Goal: Information Seeking & Learning: Learn about a topic

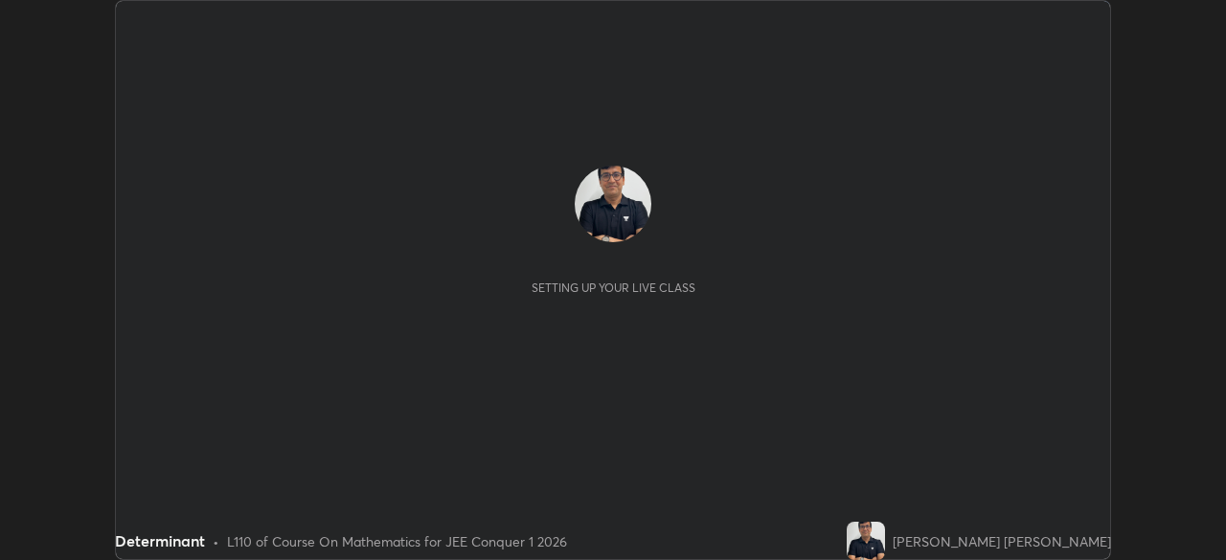
scroll to position [560, 1225]
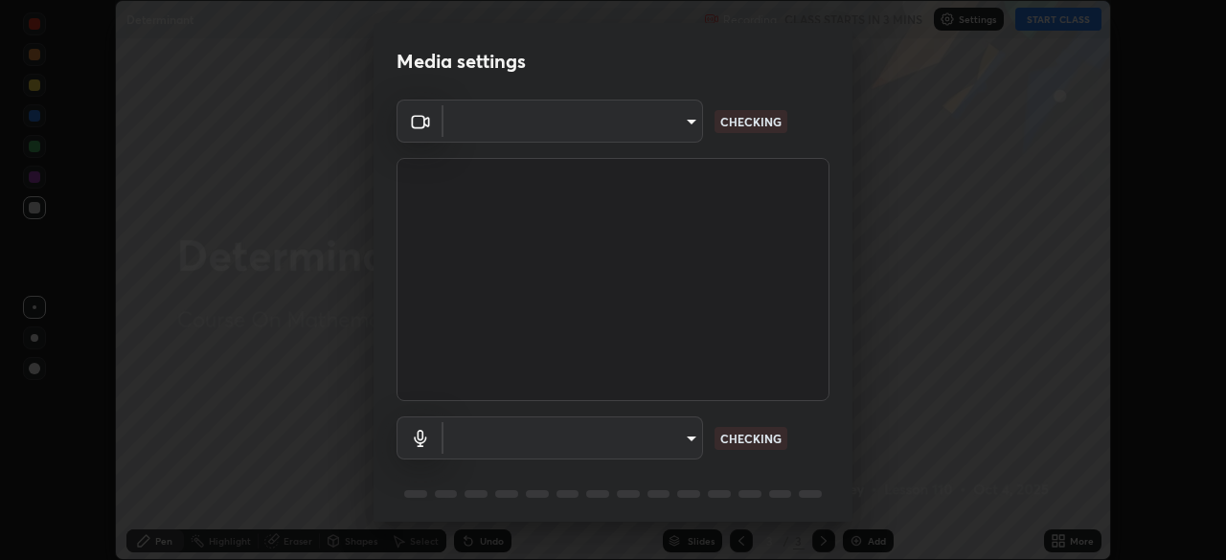
type input "fd1e0e9fb6796a04ad4a99ead98f311cbd7020853df89eb6f401102021a4f159"
click at [486, 438] on body "Erase all Determinant Recording CLASS STARTS IN 3 MINS Settings START CLASS Set…" at bounding box center [613, 280] width 1226 height 560
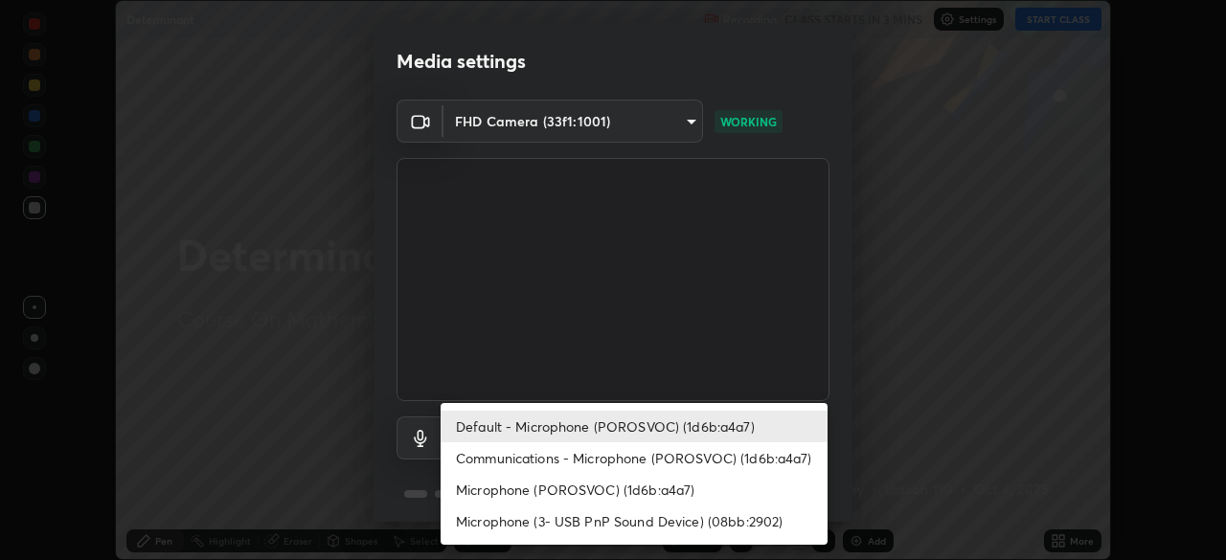
click at [485, 459] on li "Communications - Microphone (POROSVOC) (1d6b:a4a7)" at bounding box center [633, 458] width 387 height 32
type input "communications"
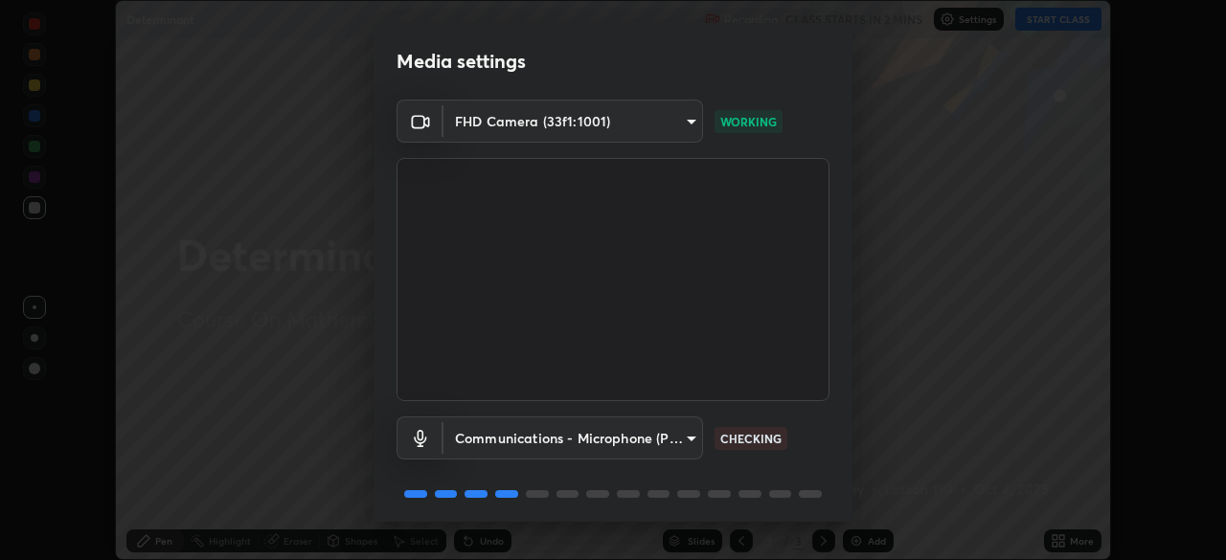
scroll to position [68, 0]
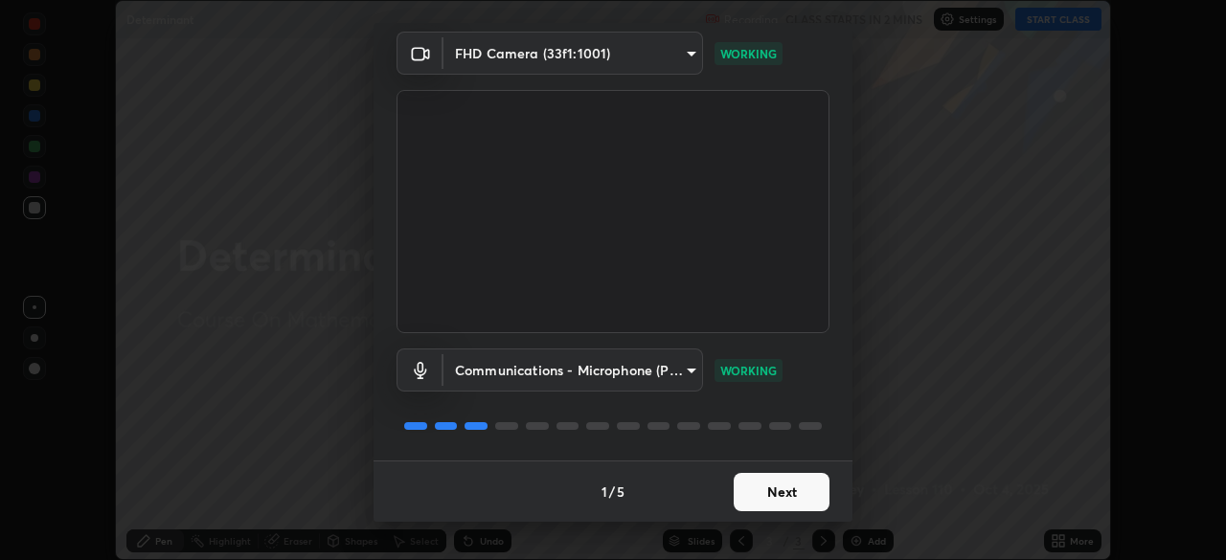
click at [776, 488] on button "Next" at bounding box center [782, 492] width 96 height 38
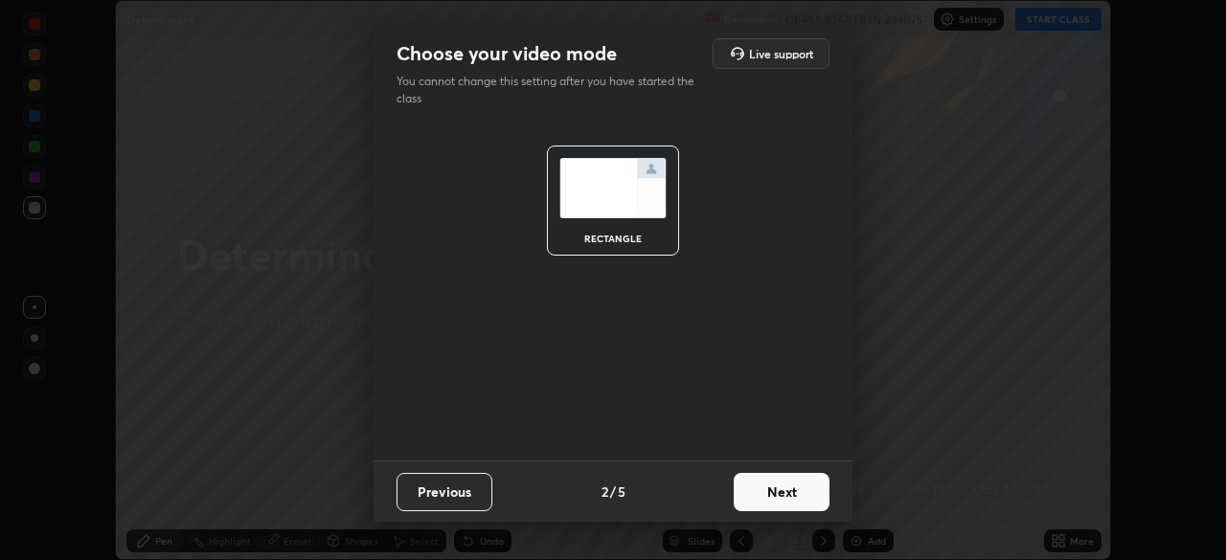
scroll to position [0, 0]
click at [772, 492] on button "Next" at bounding box center [782, 492] width 96 height 38
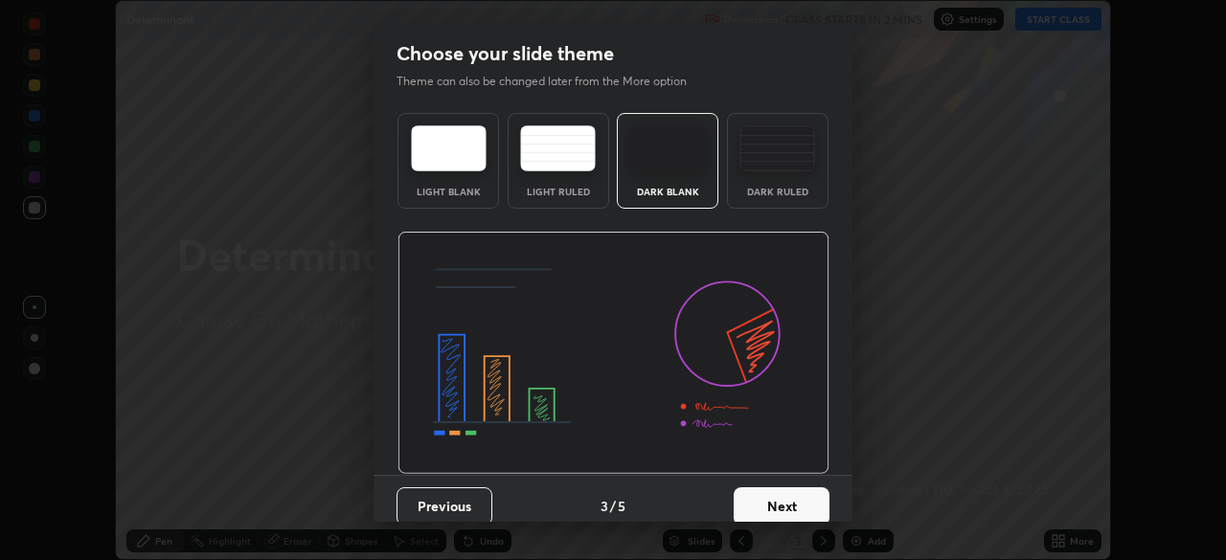
click at [775, 490] on button "Next" at bounding box center [782, 506] width 96 height 38
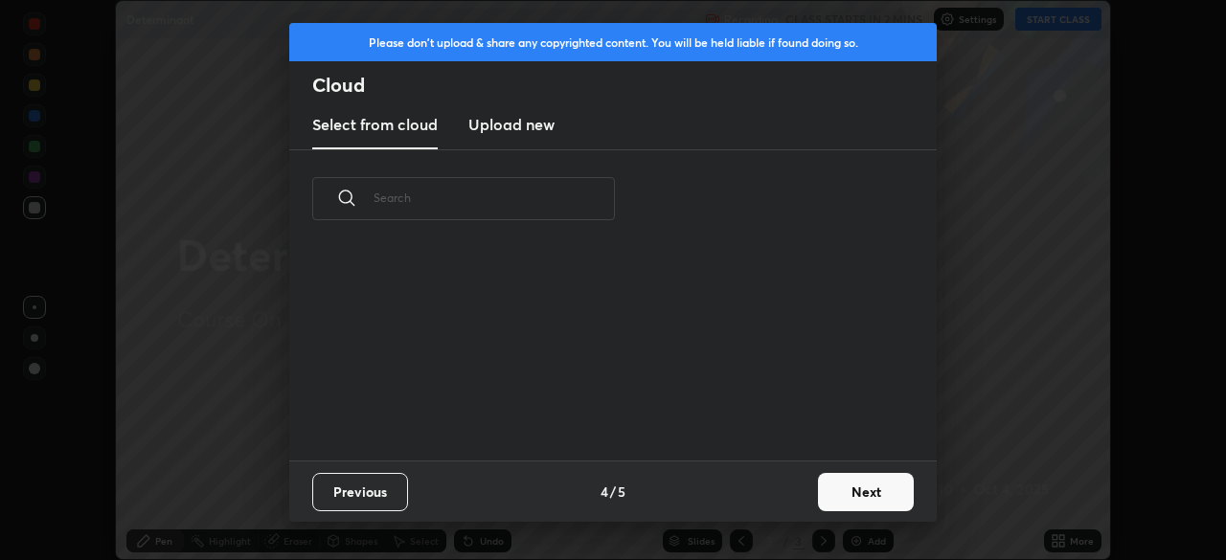
click at [779, 486] on div "Previous 4 / 5 Next" at bounding box center [612, 491] width 647 height 61
click at [779, 495] on div "Previous 4 / 5 Next" at bounding box center [612, 491] width 647 height 61
click at [870, 484] on button "Next" at bounding box center [866, 492] width 96 height 38
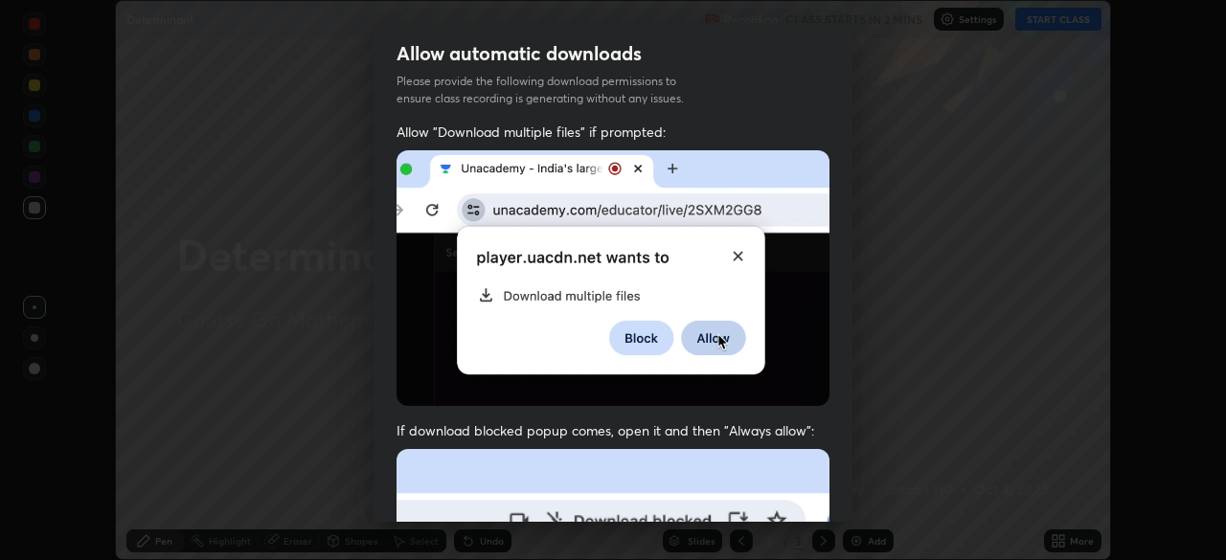
click at [869, 485] on div "Allow automatic downloads Please provide the following download permissions to …" at bounding box center [613, 280] width 1226 height 560
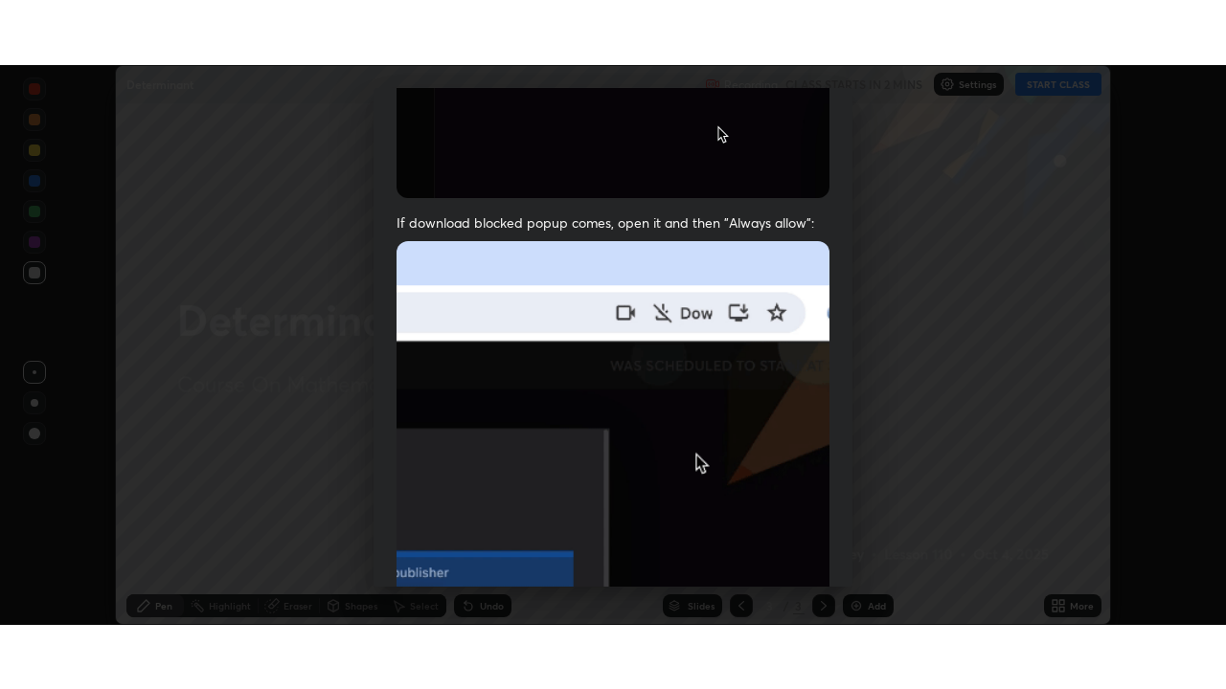
scroll to position [459, 0]
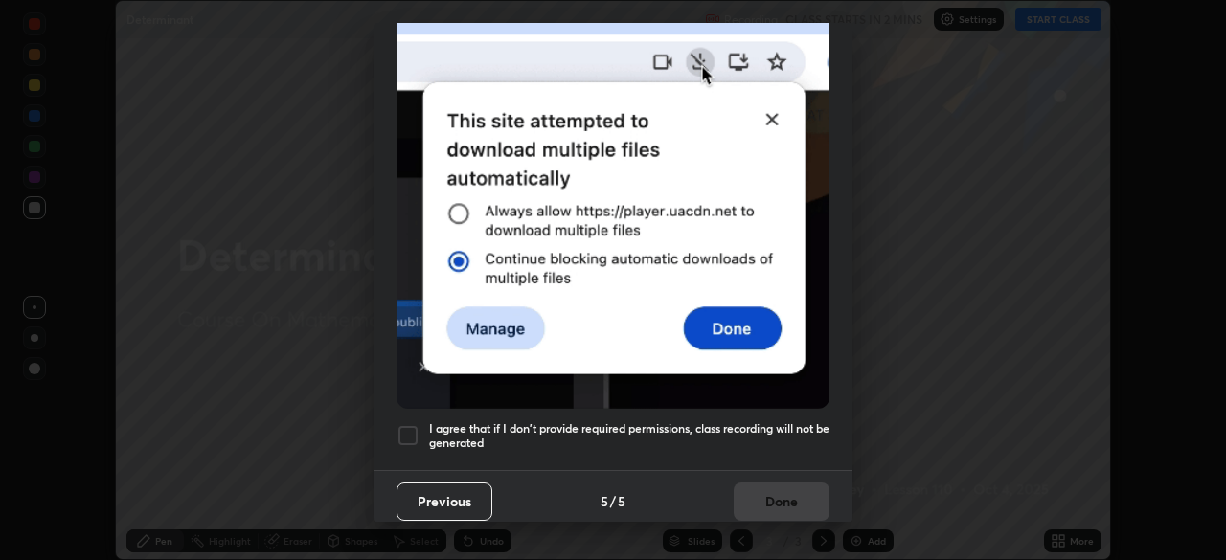
click at [416, 424] on div at bounding box center [407, 435] width 23 height 23
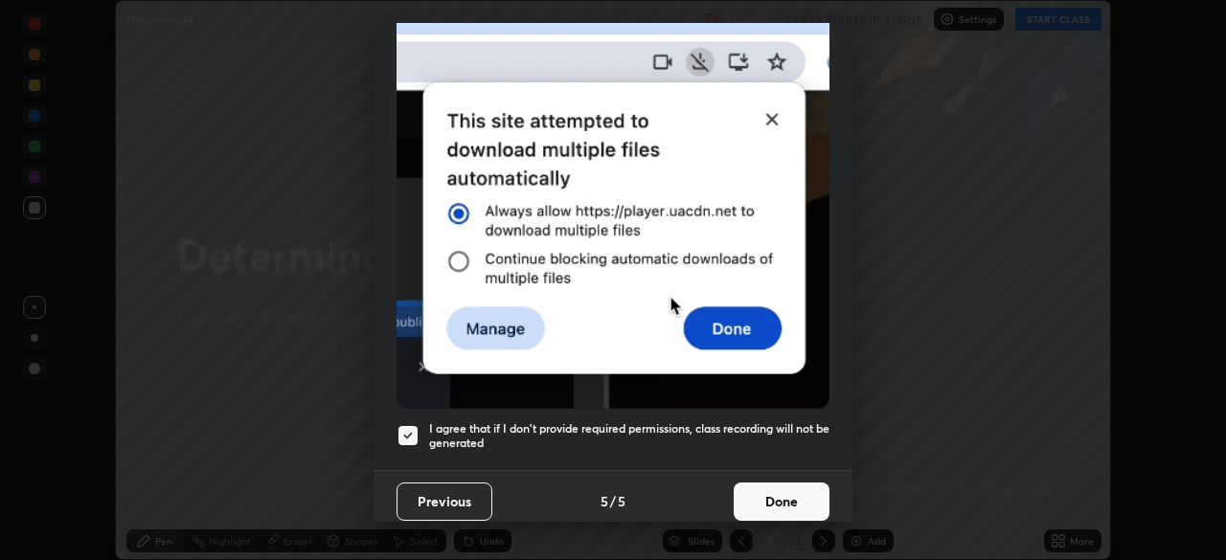
click at [782, 486] on button "Done" at bounding box center [782, 502] width 96 height 38
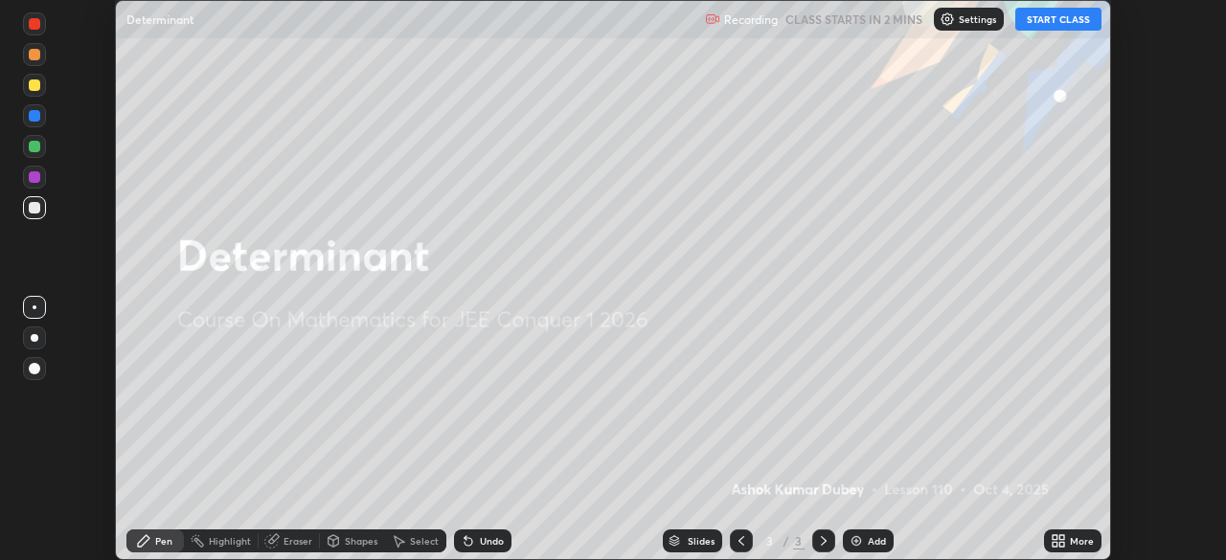
click at [1047, 20] on button "START CLASS" at bounding box center [1058, 19] width 86 height 23
click at [1079, 537] on div "More" at bounding box center [1082, 541] width 24 height 10
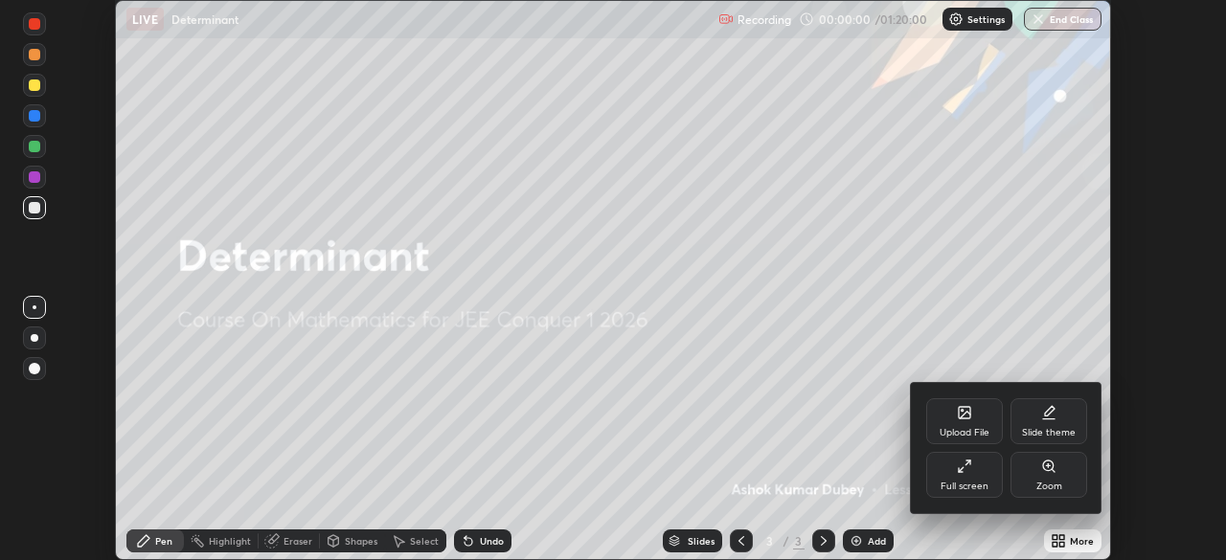
click at [973, 482] on div "Full screen" at bounding box center [964, 487] width 48 height 10
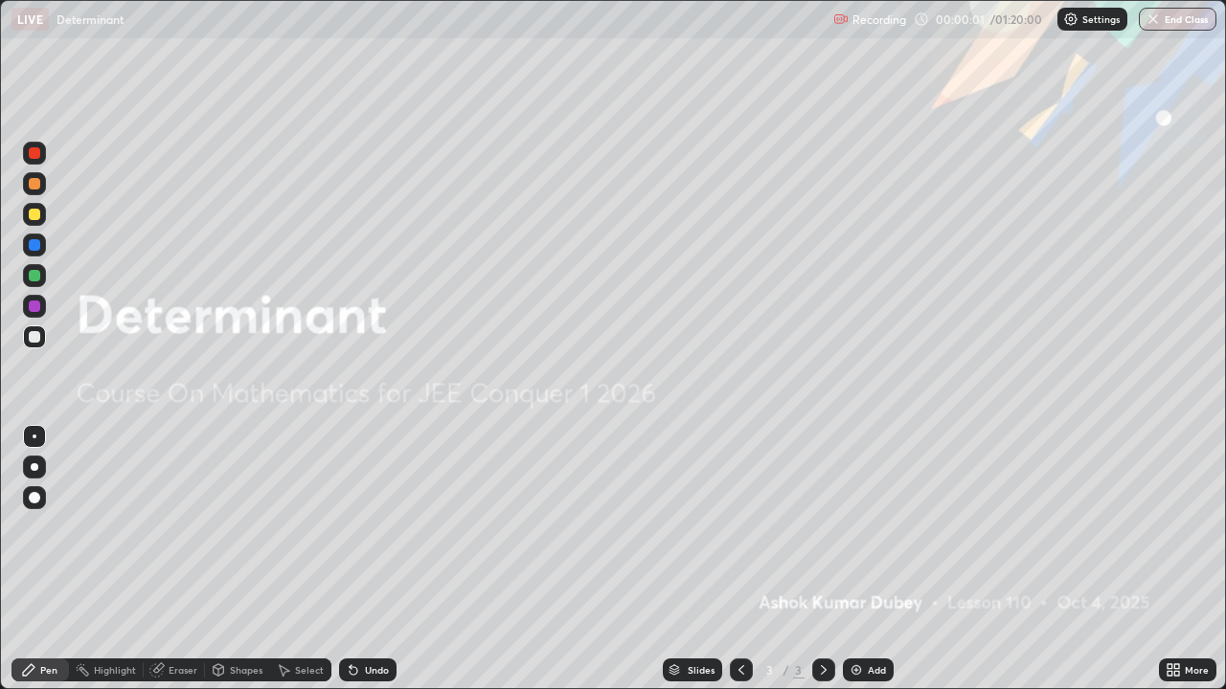
scroll to position [689, 1226]
click at [854, 559] on img at bounding box center [855, 670] width 15 height 15
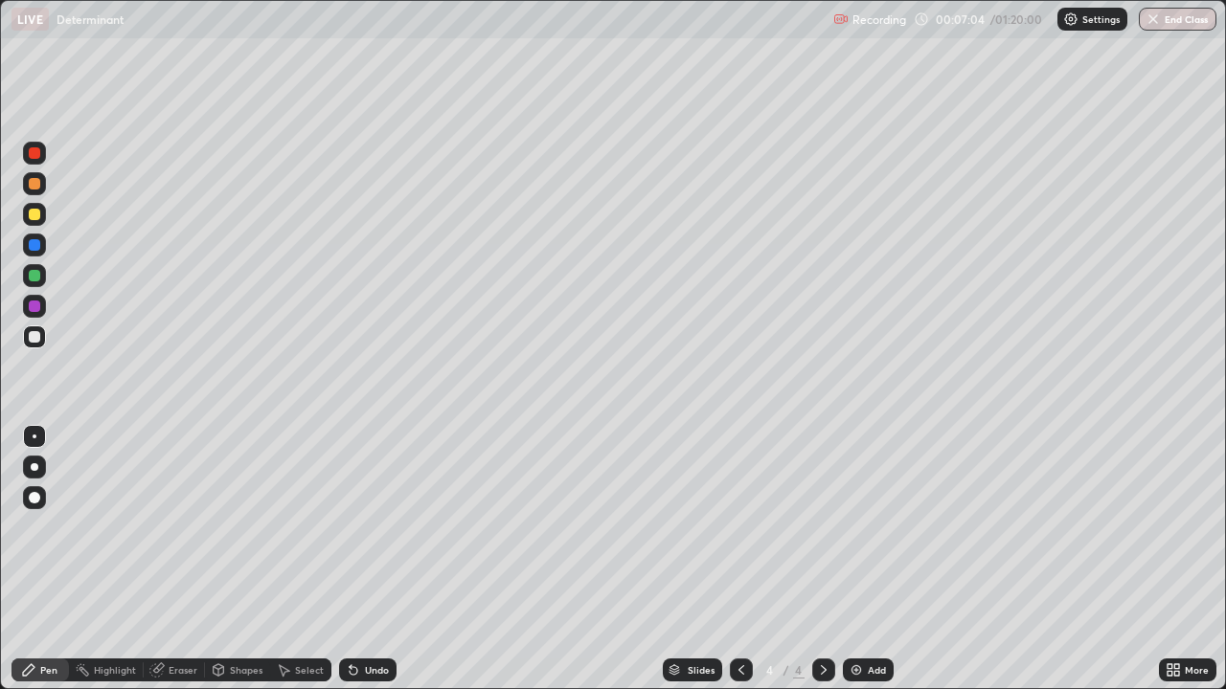
click at [822, 559] on icon at bounding box center [823, 670] width 15 height 15
click at [888, 559] on div "Add" at bounding box center [868, 670] width 51 height 23
click at [34, 213] on div at bounding box center [34, 214] width 11 height 11
click at [823, 559] on icon at bounding box center [823, 670] width 15 height 15
click at [860, 559] on img at bounding box center [855, 670] width 15 height 15
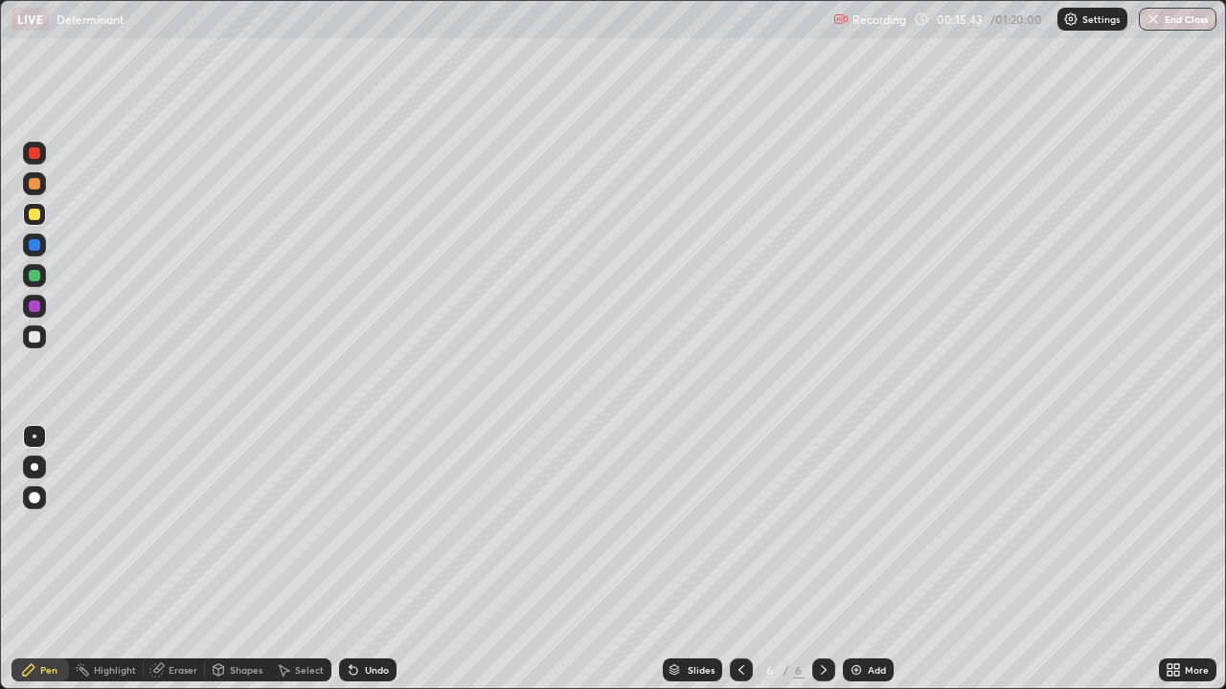
click at [742, 559] on div at bounding box center [741, 670] width 23 height 23
click at [819, 559] on icon at bounding box center [823, 670] width 15 height 15
click at [739, 559] on icon at bounding box center [741, 670] width 15 height 15
click at [822, 559] on icon at bounding box center [823, 670] width 15 height 15
click at [182, 559] on div "Eraser" at bounding box center [183, 671] width 29 height 10
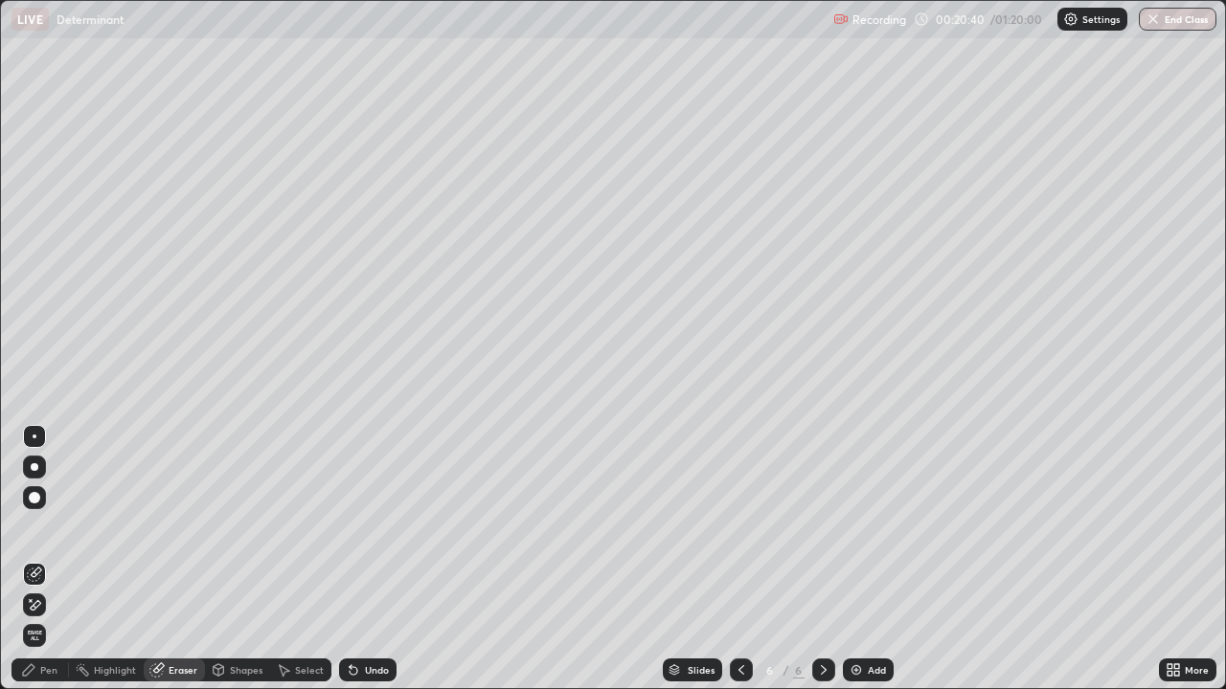
click at [49, 559] on div "Pen" at bounding box center [48, 671] width 17 height 10
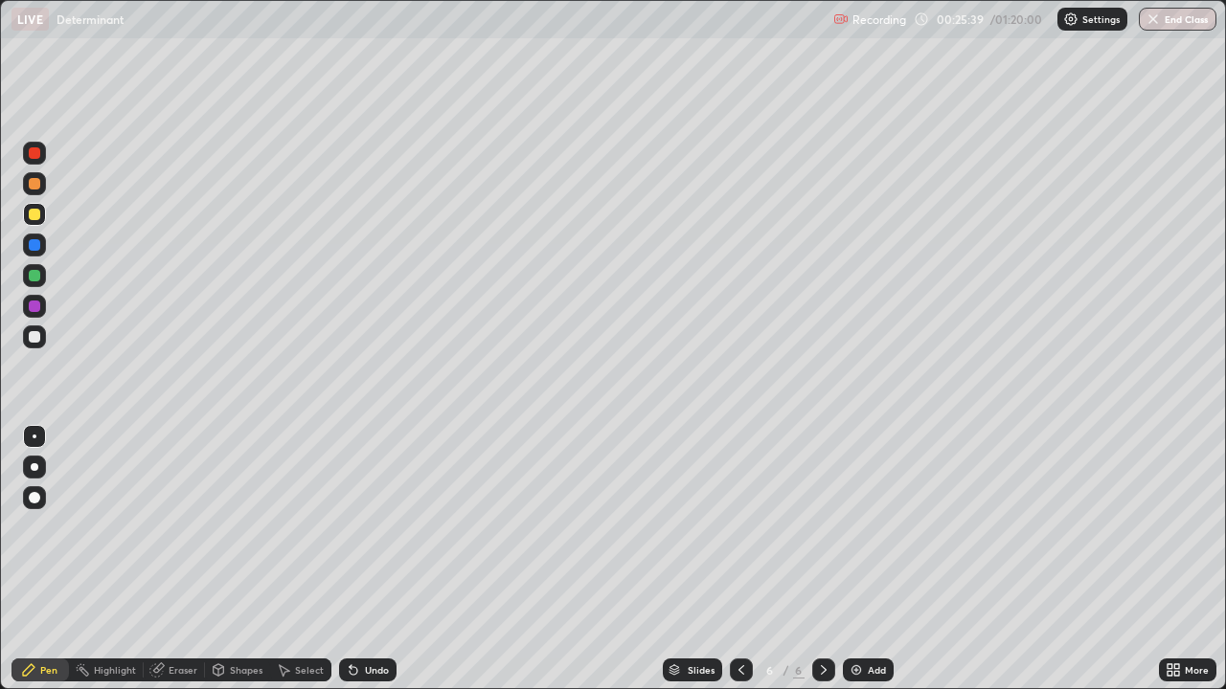
click at [822, 559] on icon at bounding box center [823, 670] width 15 height 15
click at [857, 559] on img at bounding box center [855, 670] width 15 height 15
click at [34, 216] on div at bounding box center [34, 214] width 11 height 11
click at [822, 559] on icon at bounding box center [823, 670] width 15 height 15
click at [849, 559] on img at bounding box center [855, 670] width 15 height 15
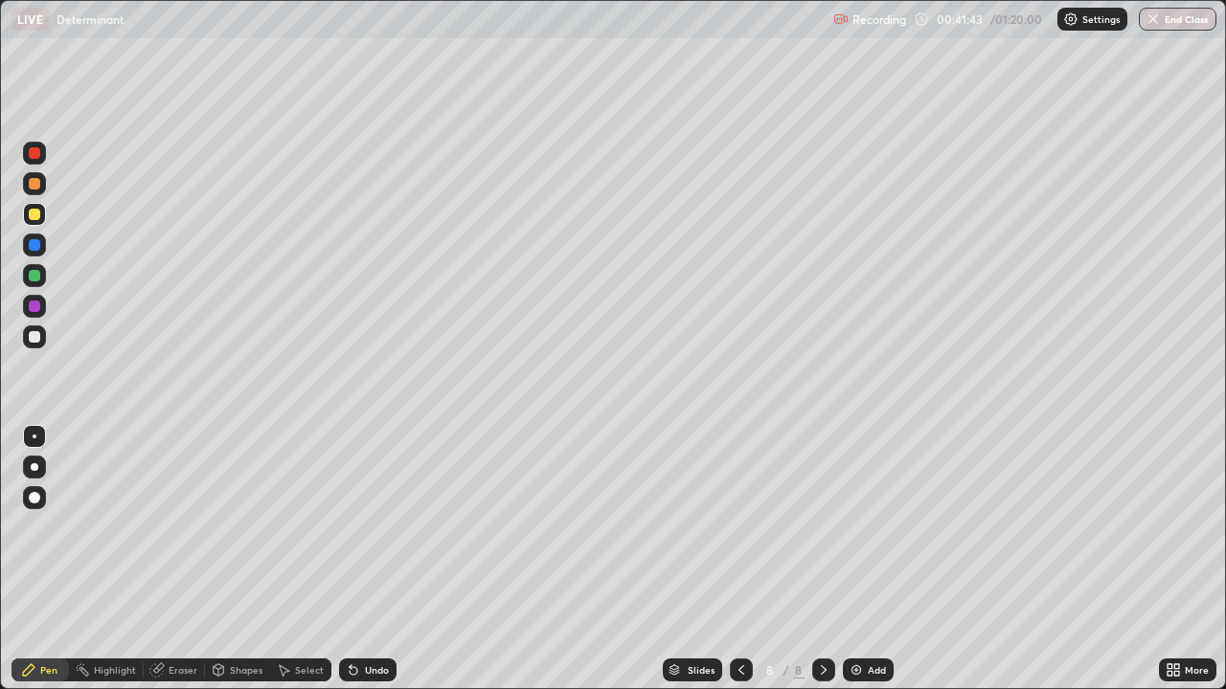
click at [823, 559] on icon at bounding box center [823, 670] width 15 height 15
click at [856, 559] on img at bounding box center [855, 670] width 15 height 15
click at [739, 559] on icon at bounding box center [741, 670] width 15 height 15
click at [829, 559] on div at bounding box center [823, 670] width 23 height 23
click at [742, 559] on div at bounding box center [741, 670] width 23 height 23
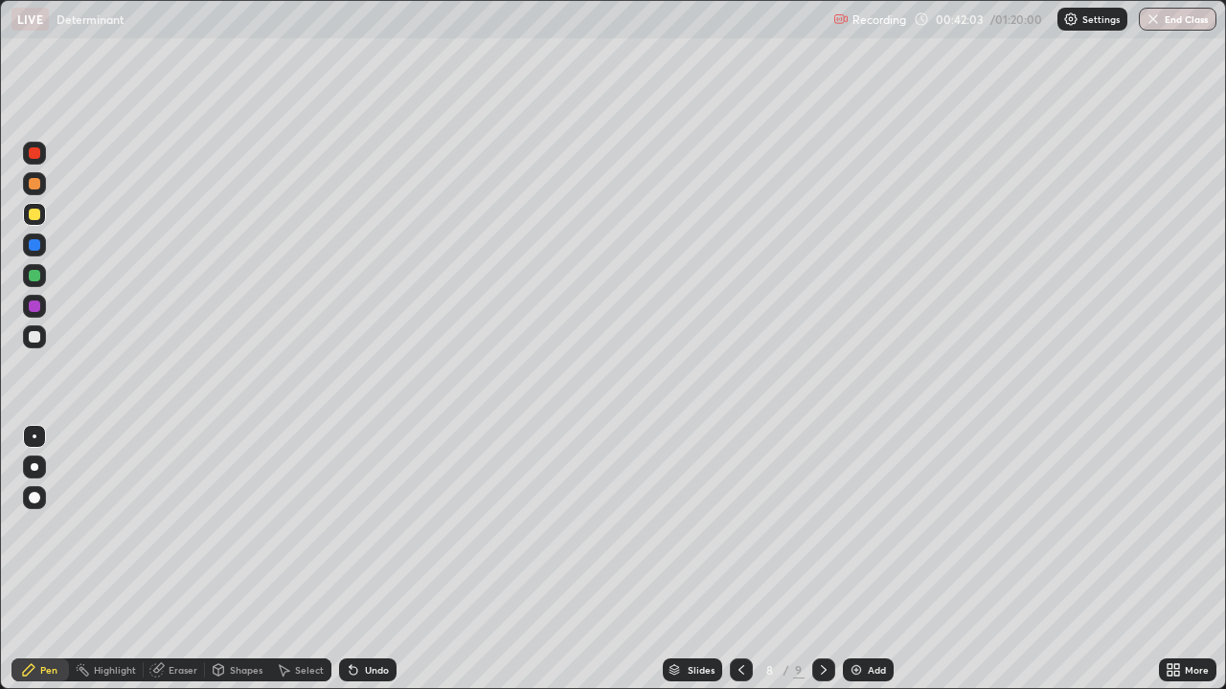
click at [820, 559] on icon at bounding box center [823, 670] width 15 height 15
click at [389, 559] on div "Undo" at bounding box center [363, 670] width 65 height 38
click at [822, 559] on icon at bounding box center [824, 671] width 6 height 10
click at [858, 559] on img at bounding box center [855, 670] width 15 height 15
click at [34, 178] on div at bounding box center [34, 183] width 11 height 11
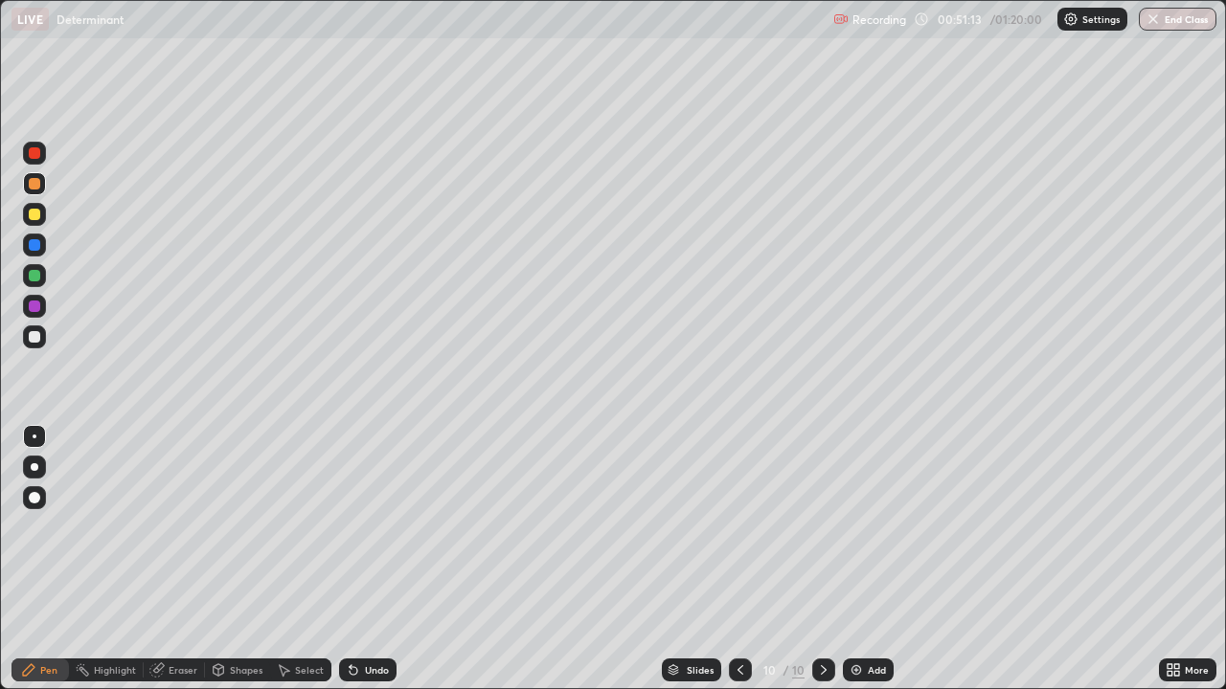
click at [631, 559] on div "Slides 10 / 10 Add" at bounding box center [777, 670] width 762 height 38
click at [34, 214] on div at bounding box center [34, 214] width 11 height 11
click at [824, 559] on icon at bounding box center [823, 670] width 15 height 15
click at [856, 559] on img at bounding box center [855, 670] width 15 height 15
click at [822, 559] on icon at bounding box center [824, 671] width 6 height 10
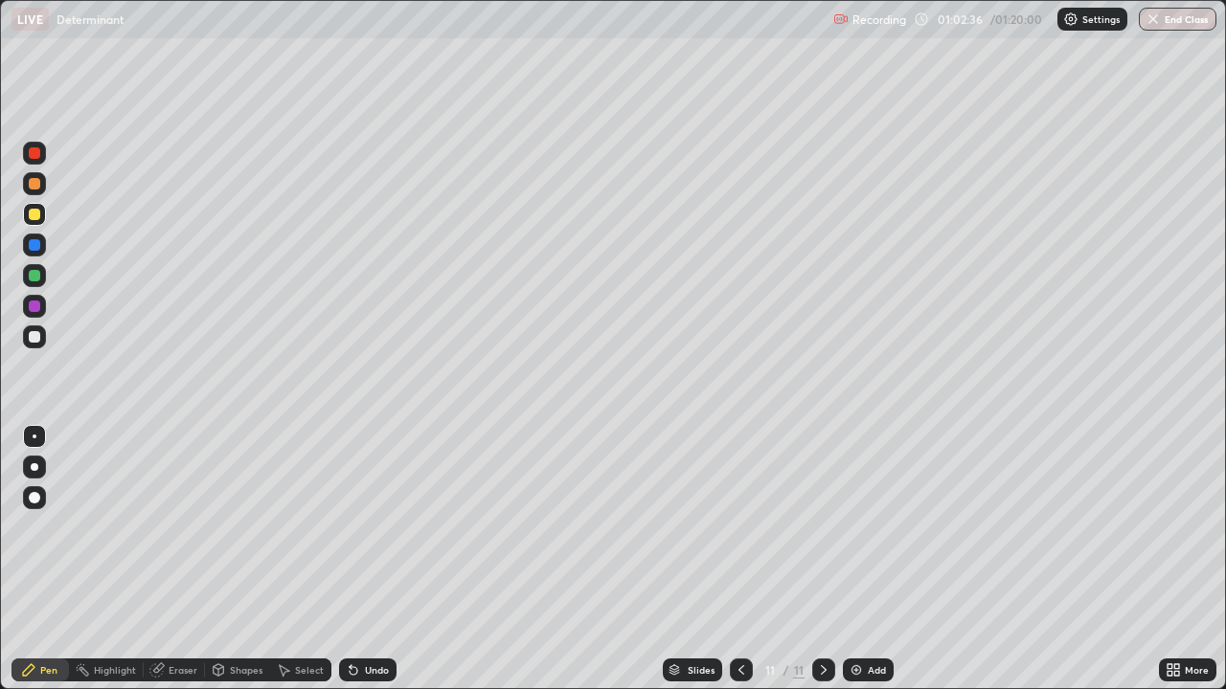
click at [854, 559] on img at bounding box center [855, 670] width 15 height 15
click at [175, 559] on div "Eraser" at bounding box center [183, 671] width 29 height 10
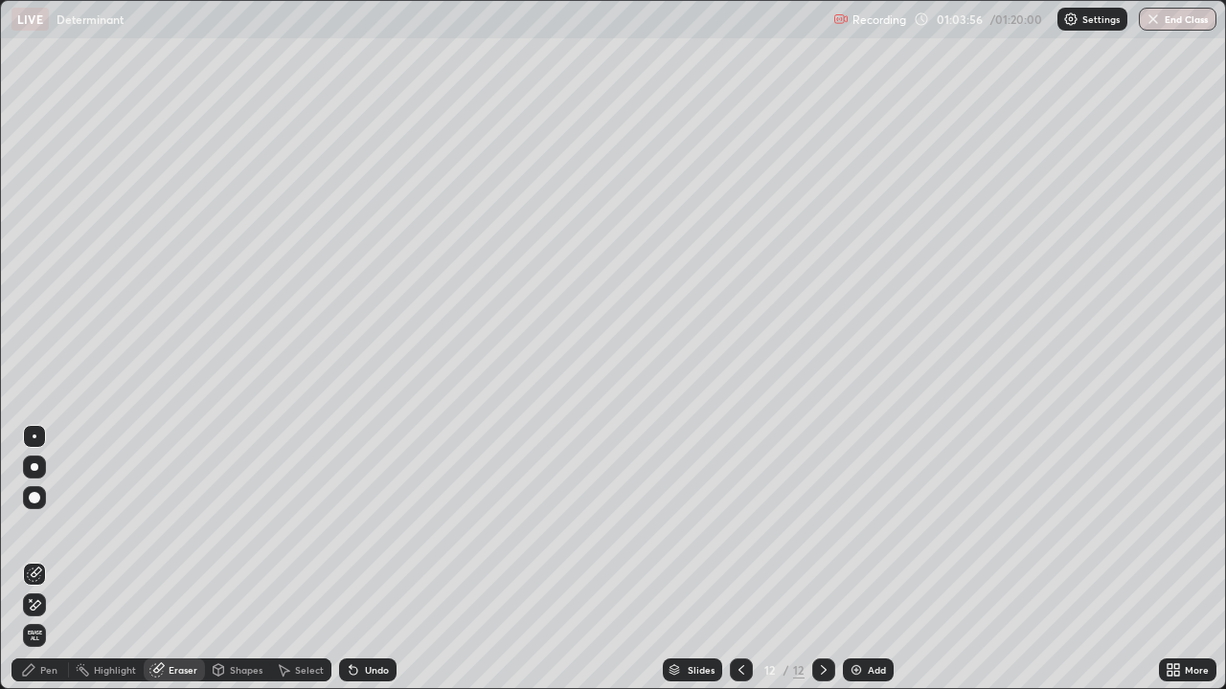
click at [48, 559] on div "Pen" at bounding box center [48, 671] width 17 height 10
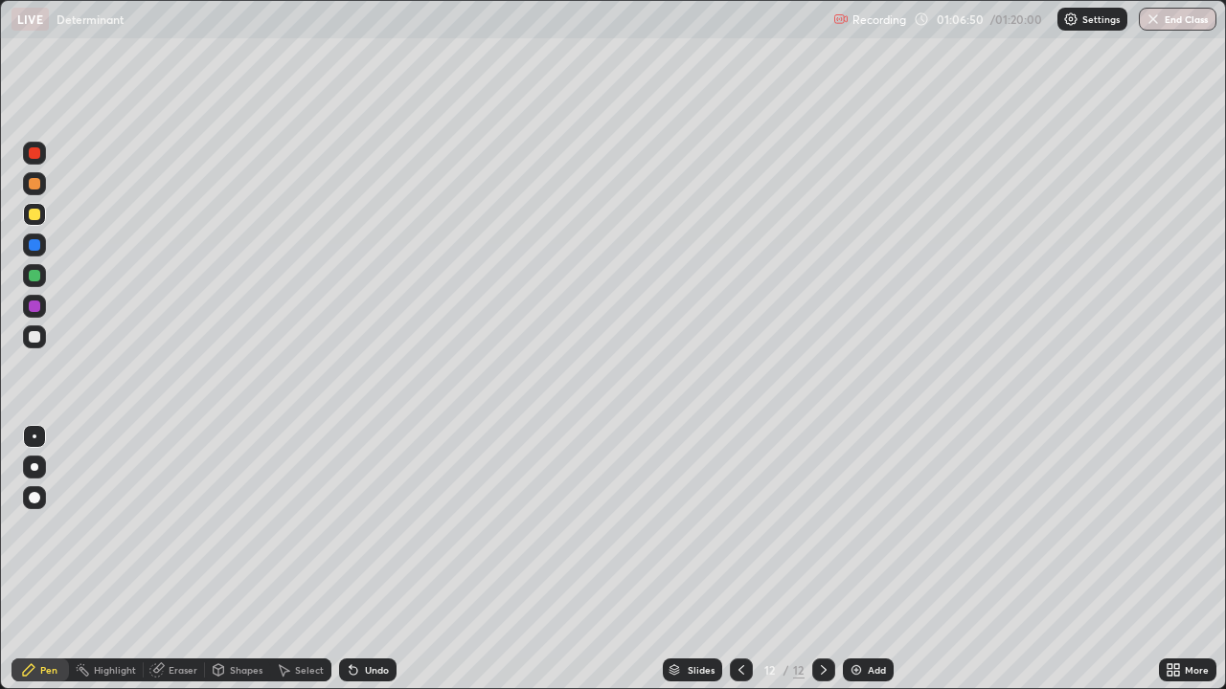
click at [181, 559] on div "Eraser" at bounding box center [183, 671] width 29 height 10
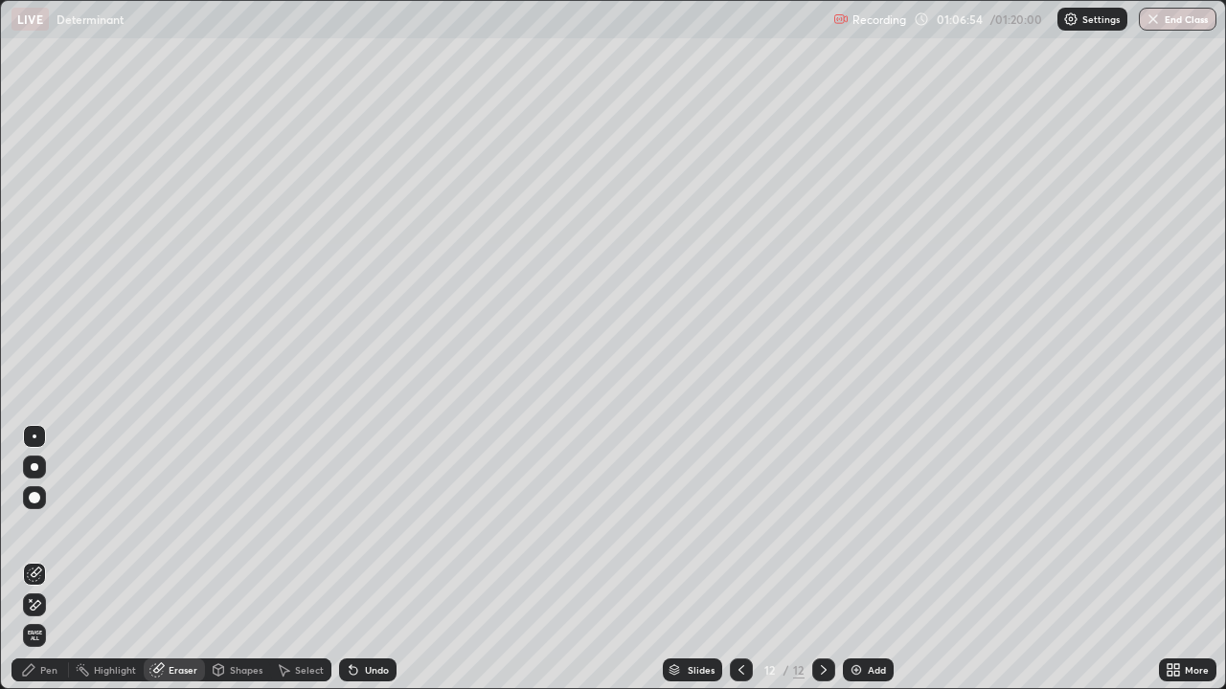
click at [54, 559] on div "Pen" at bounding box center [48, 671] width 17 height 10
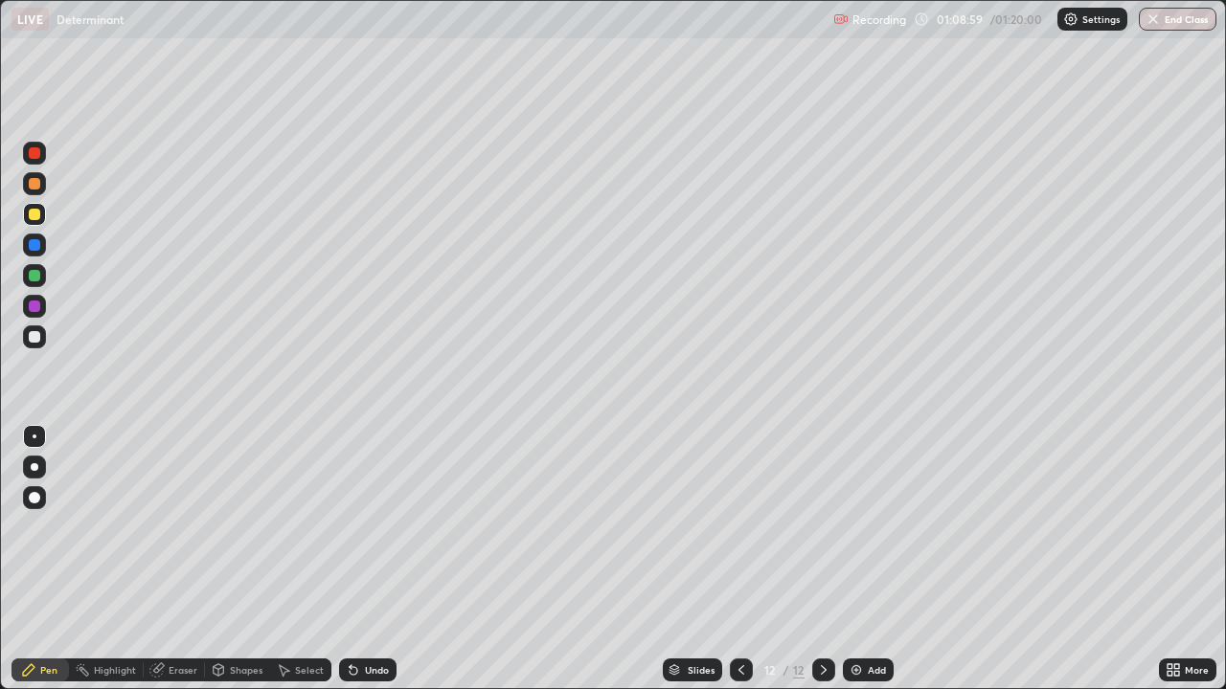
click at [178, 559] on div "Eraser" at bounding box center [183, 671] width 29 height 10
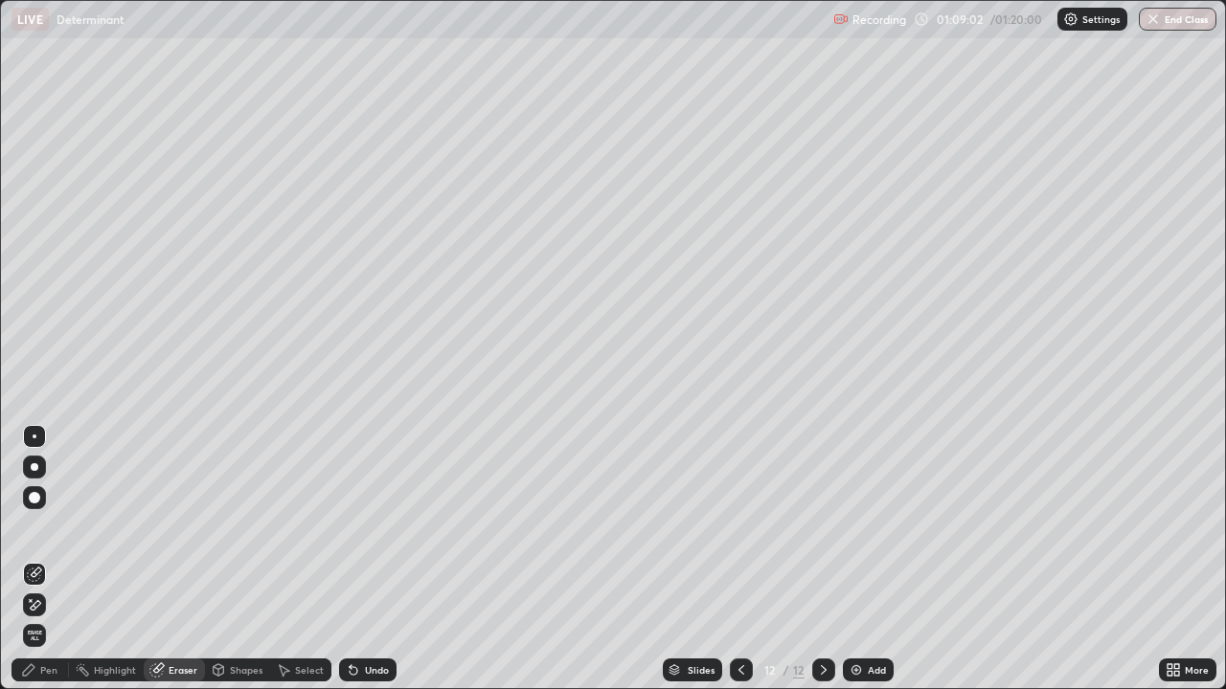
click at [44, 559] on div "Pen" at bounding box center [39, 670] width 57 height 23
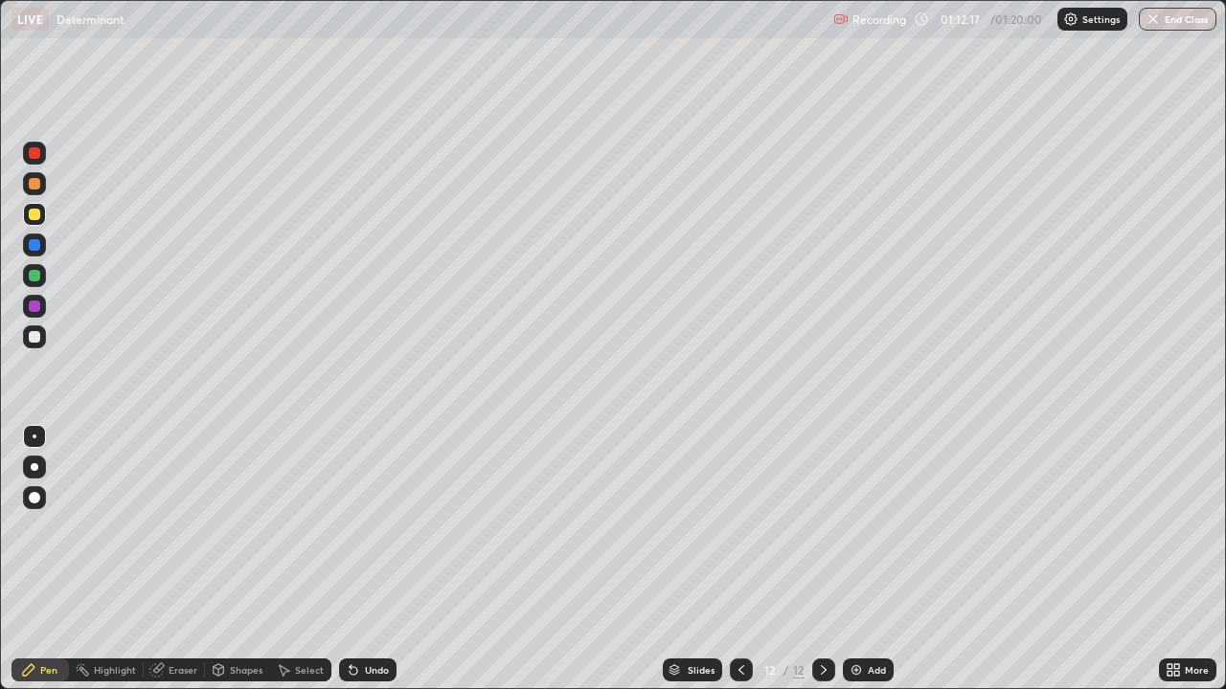
click at [823, 559] on icon at bounding box center [823, 670] width 15 height 15
click at [853, 559] on img at bounding box center [855, 670] width 15 height 15
click at [829, 559] on div at bounding box center [823, 670] width 23 height 23
click at [851, 559] on img at bounding box center [855, 670] width 15 height 15
click at [35, 306] on div at bounding box center [34, 306] width 11 height 11
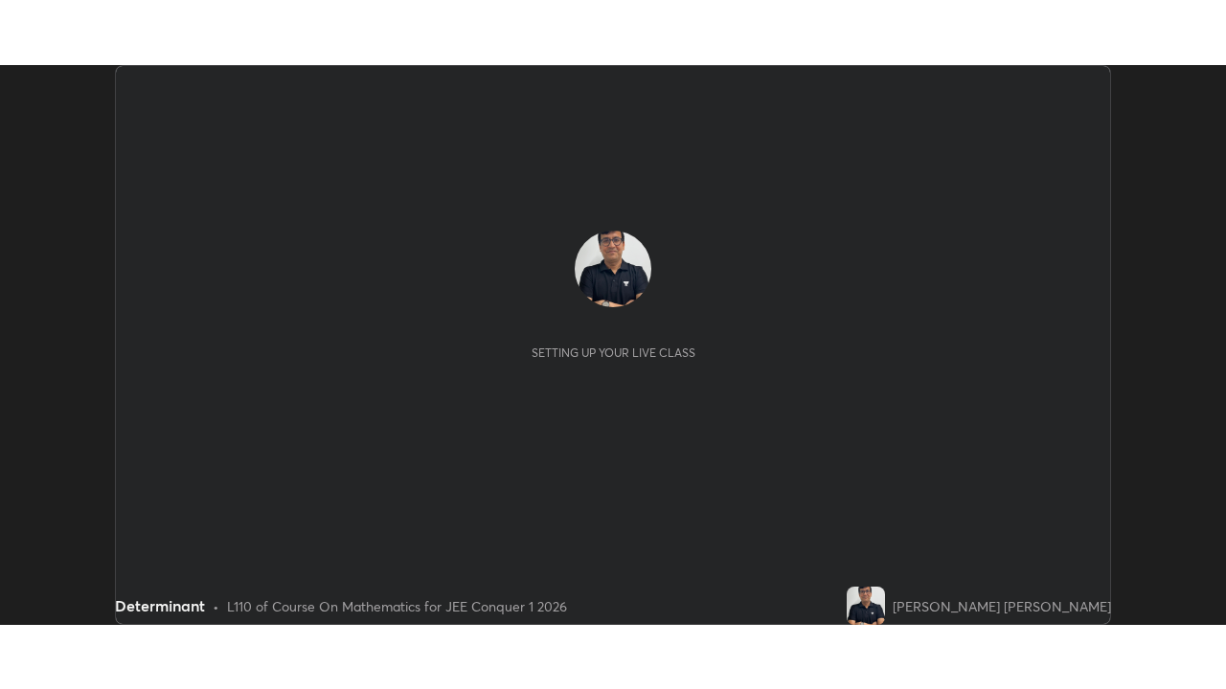
scroll to position [560, 1225]
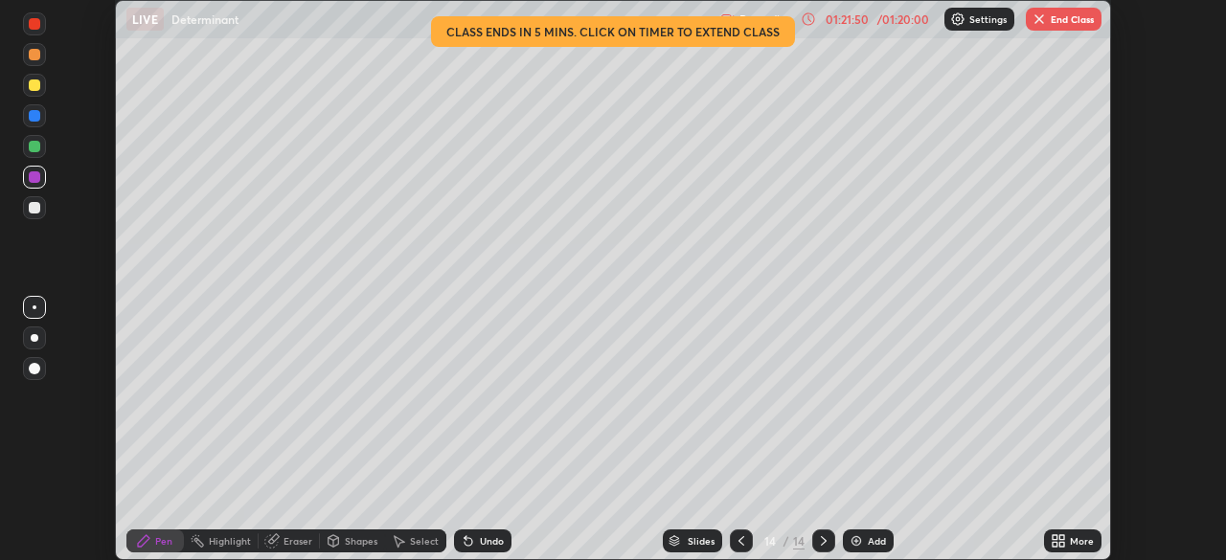
click at [1083, 537] on div "More" at bounding box center [1082, 541] width 24 height 10
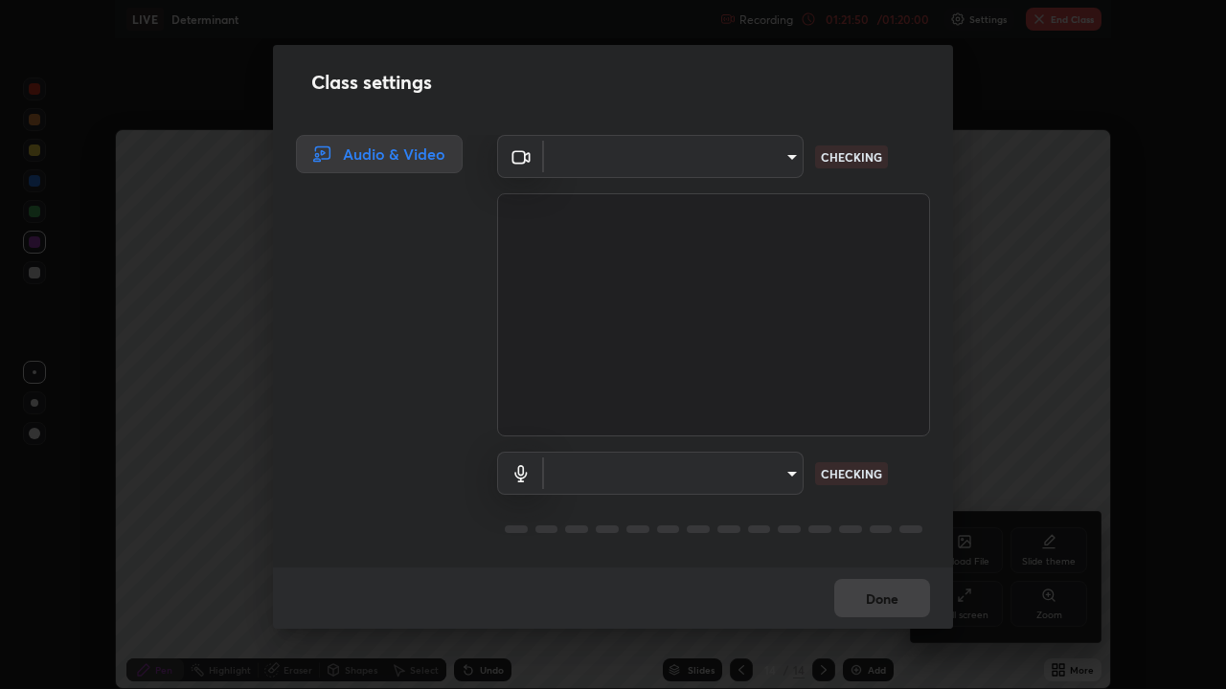
type input "fd1e0e9fb6796a04ad4a99ead98f311cbd7020853df89eb6f401102021a4f159"
type input "communications"
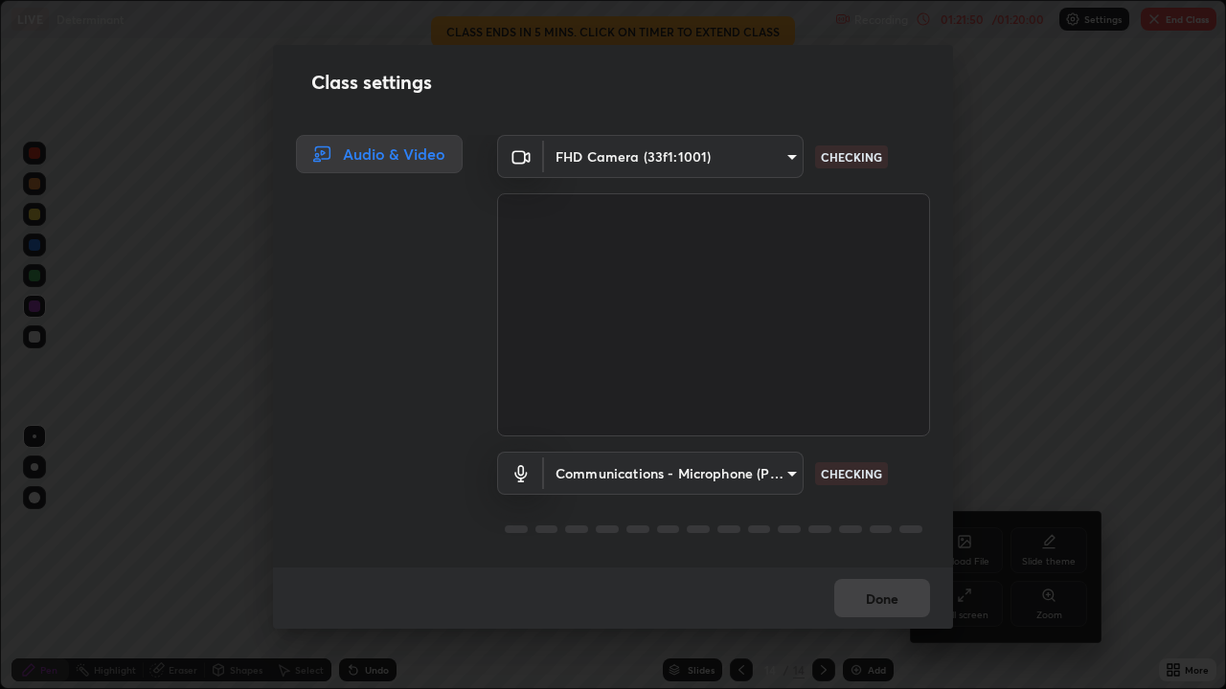
scroll to position [689, 1226]
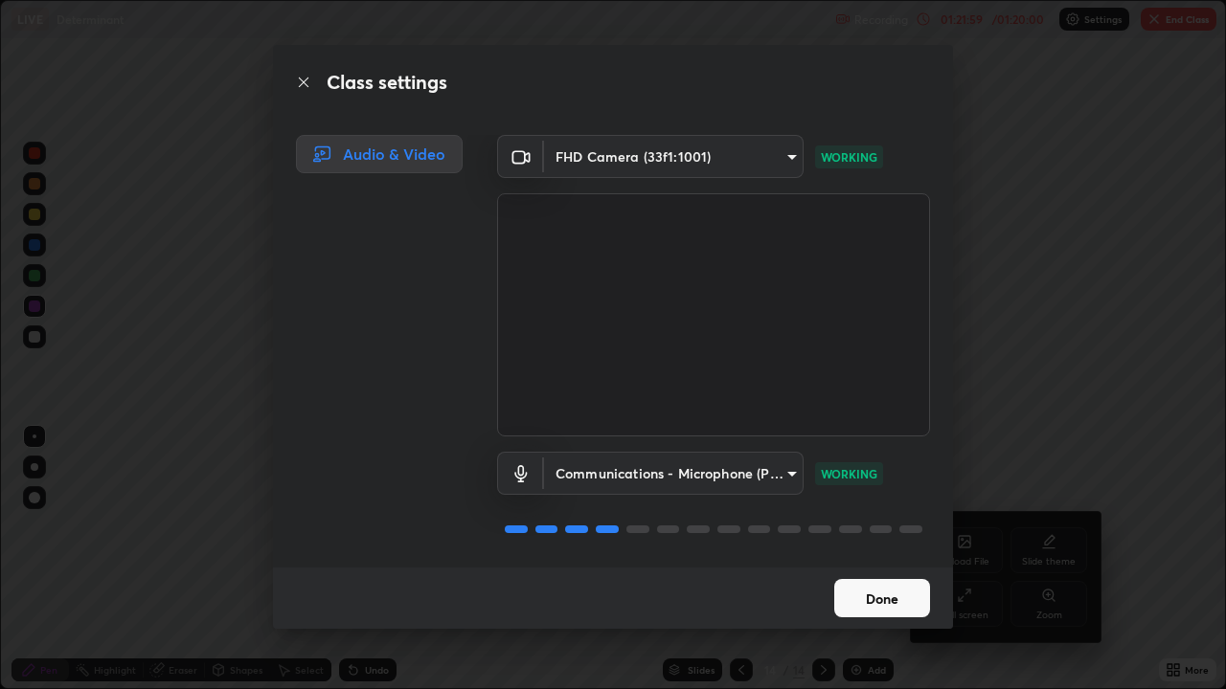
click at [886, 559] on button "Done" at bounding box center [882, 598] width 96 height 38
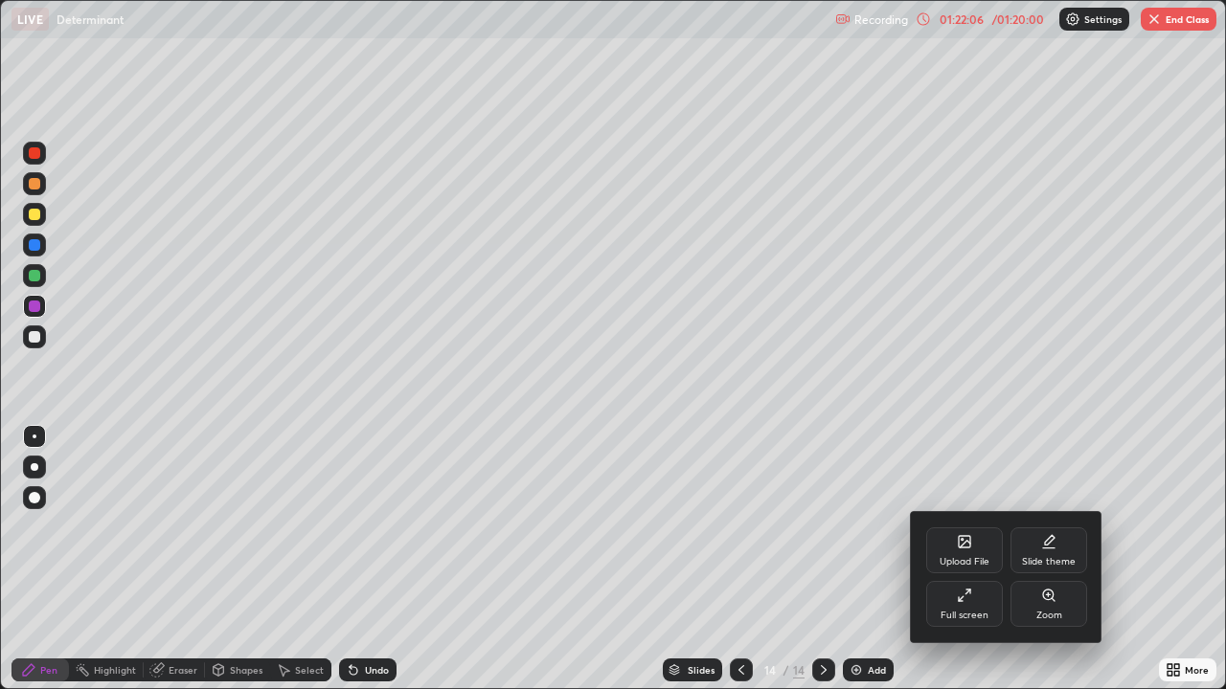
click at [1074, 452] on div at bounding box center [613, 344] width 1226 height 689
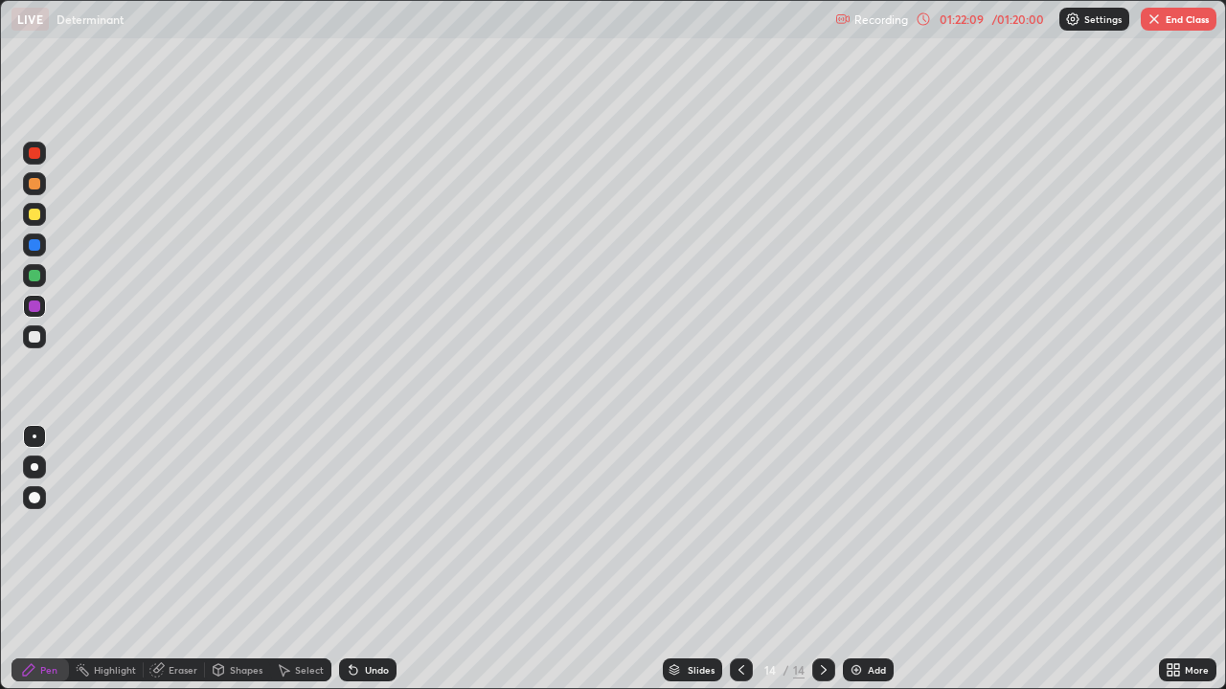
click at [41, 559] on div "Pen" at bounding box center [39, 670] width 57 height 23
click at [1191, 18] on button "End Class" at bounding box center [1178, 19] width 76 height 23
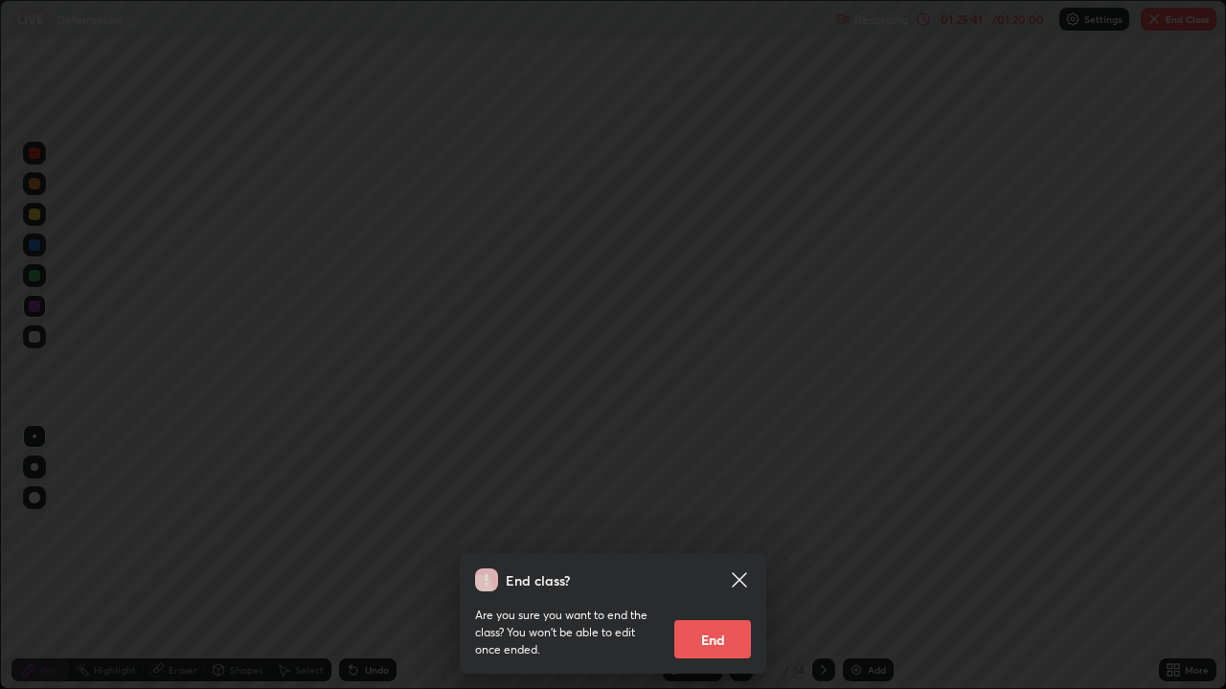
click at [712, 559] on button "End" at bounding box center [712, 640] width 77 height 38
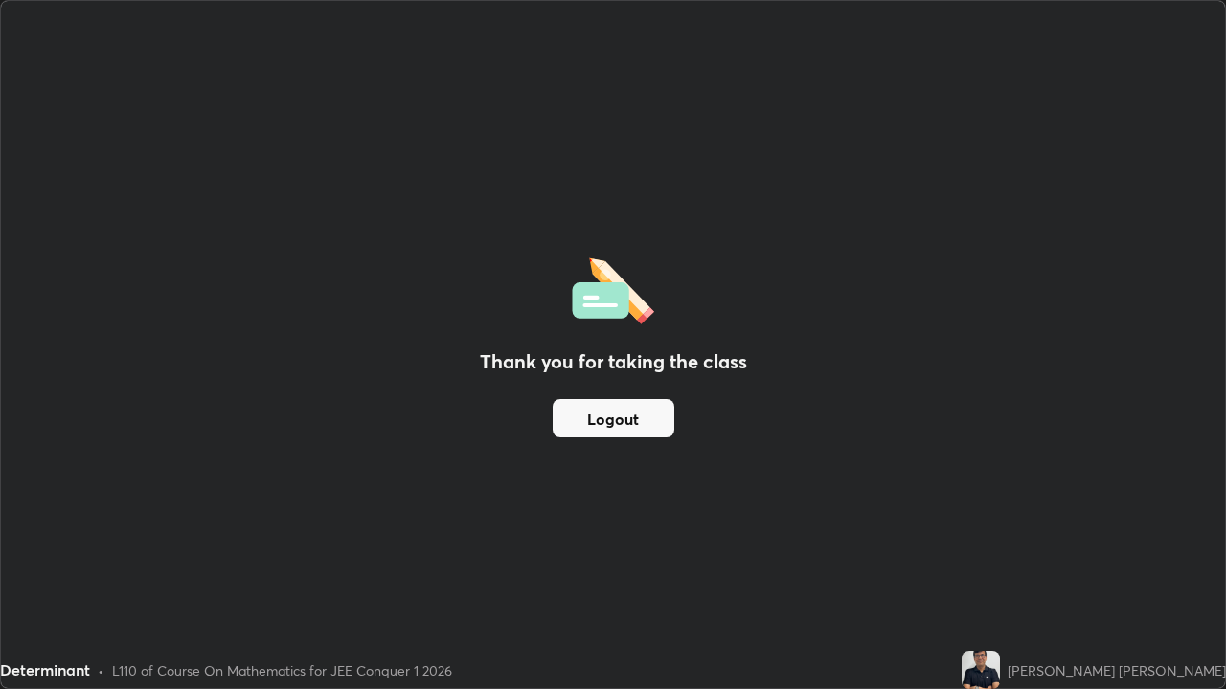
click at [627, 416] on button "Logout" at bounding box center [614, 418] width 122 height 38
